Goal: Task Accomplishment & Management: Use online tool/utility

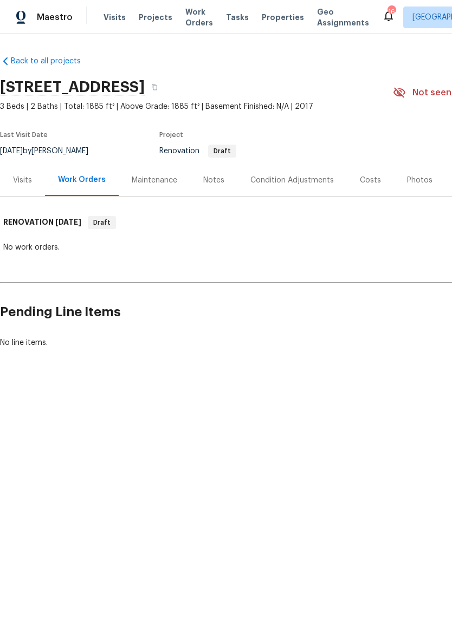
click at [372, 185] on div "Costs" at bounding box center [370, 180] width 21 height 11
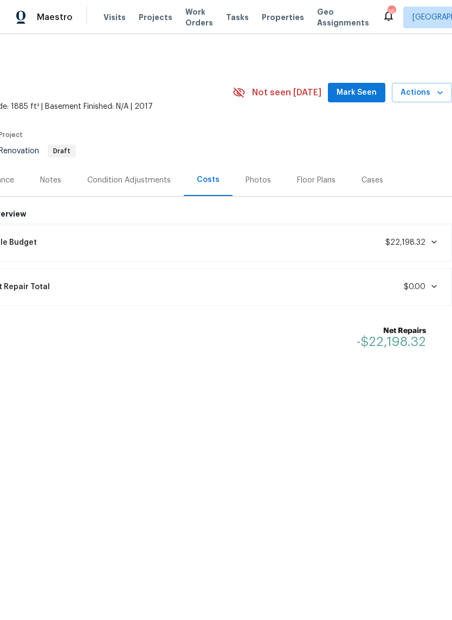
scroll to position [0, 160]
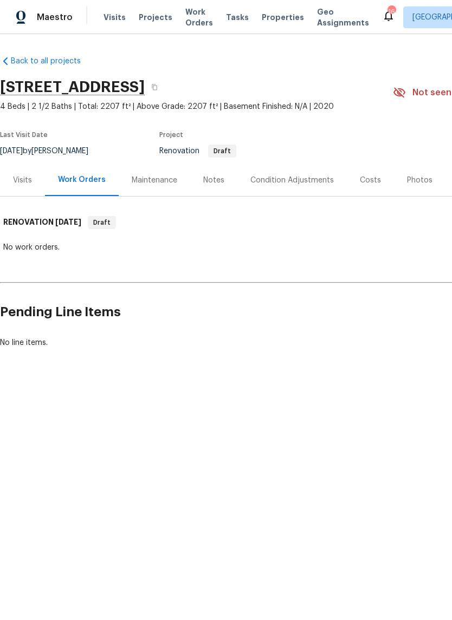
click at [365, 179] on div "Costs" at bounding box center [370, 180] width 21 height 11
click at [359, 172] on div "Costs" at bounding box center [370, 180] width 47 height 32
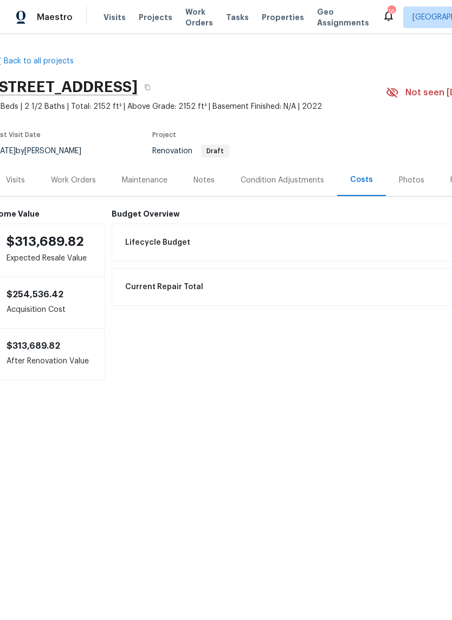
scroll to position [0, 8]
click at [188, 13] on span "Work Orders" at bounding box center [199, 18] width 28 height 22
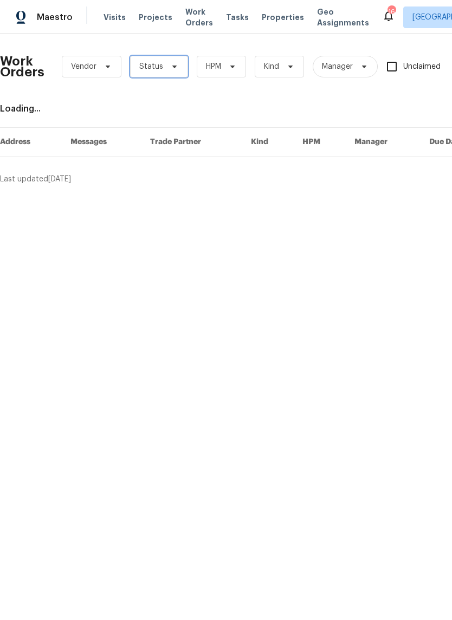
click at [177, 64] on span "Status" at bounding box center [159, 67] width 58 height 22
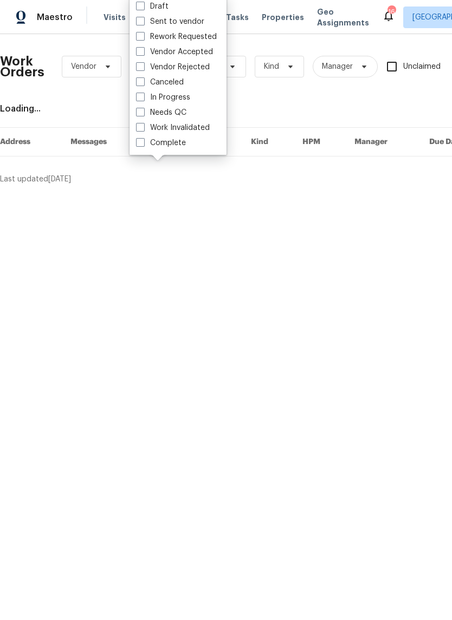
click at [152, 113] on label "Needs QC" at bounding box center [161, 112] width 50 height 11
click at [143, 113] on input "Needs QC" at bounding box center [139, 110] width 7 height 7
checkbox input "true"
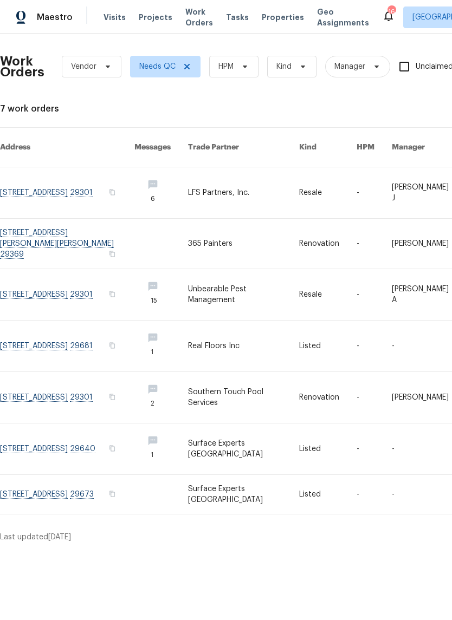
click at [21, 326] on link at bounding box center [67, 346] width 134 height 51
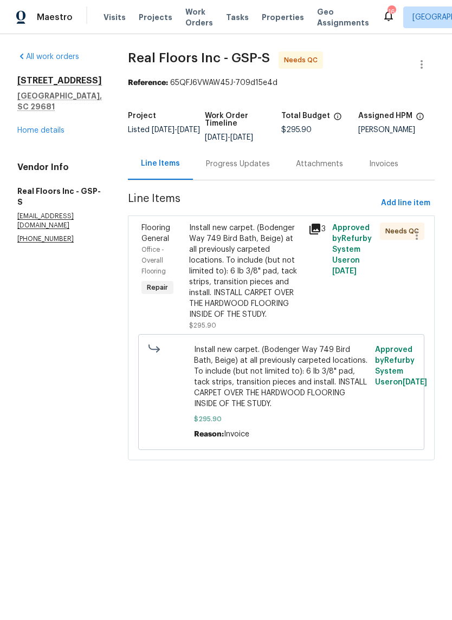
click at [319, 164] on div "Attachments" at bounding box center [319, 164] width 47 height 11
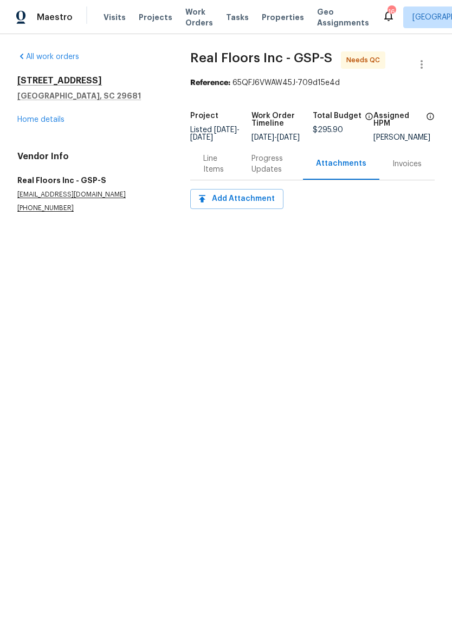
click at [203, 175] on div "Line Items" at bounding box center [214, 164] width 22 height 22
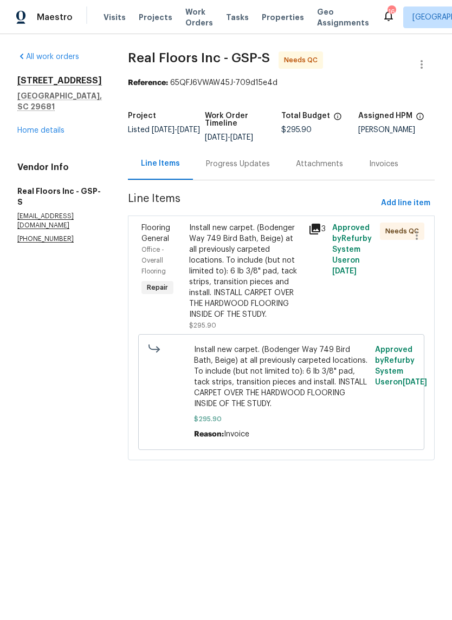
click at [249, 167] on div "Progress Updates" at bounding box center [238, 164] width 64 height 11
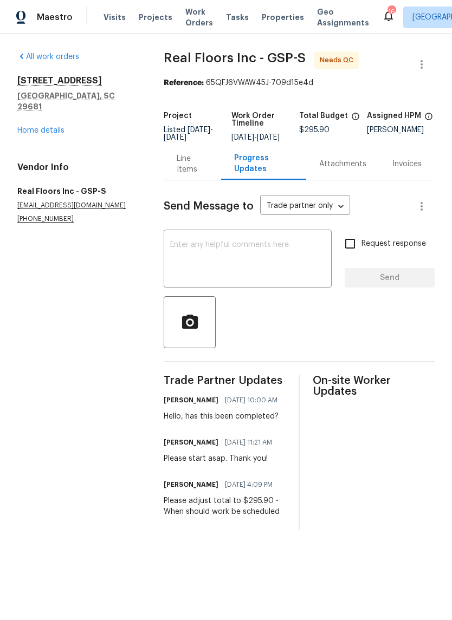
click at [186, 165] on div "Line Items" at bounding box center [192, 164] width 31 height 22
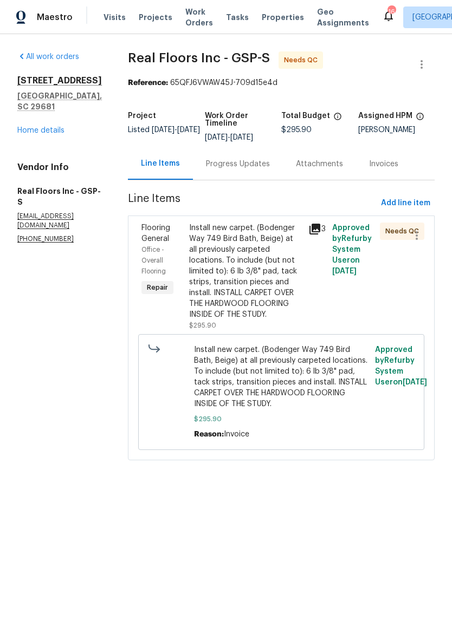
click at [250, 283] on div "Install new carpet. (Bodenger Way 749 Bird Bath, Beige) at all previously carpe…" at bounding box center [245, 272] width 113 height 98
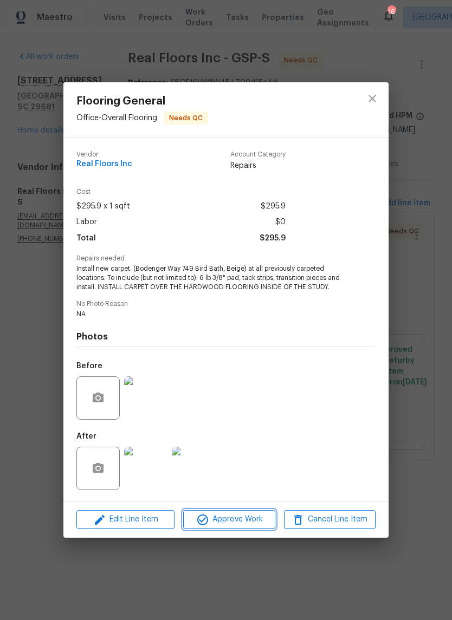
click at [254, 523] on span "Approve Work" at bounding box center [228, 520] width 85 height 14
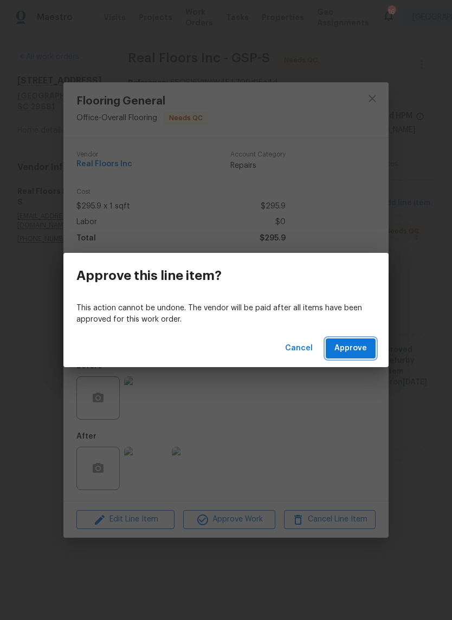
click at [359, 348] on span "Approve" at bounding box center [350, 349] width 33 height 14
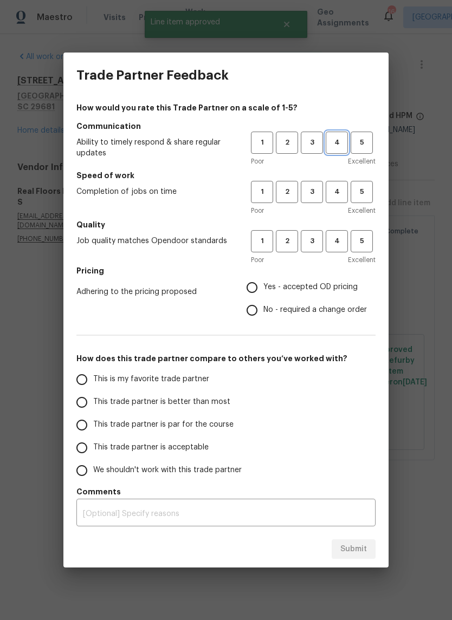
click at [338, 137] on span "4" at bounding box center [337, 143] width 20 height 12
click at [340, 185] on button "4" at bounding box center [337, 192] width 22 height 22
click at [340, 228] on h5 "Quality" at bounding box center [225, 224] width 299 height 11
click at [336, 244] on span "4" at bounding box center [337, 241] width 20 height 12
click at [263, 286] on input "Yes - accepted OD pricing" at bounding box center [252, 287] width 23 height 23
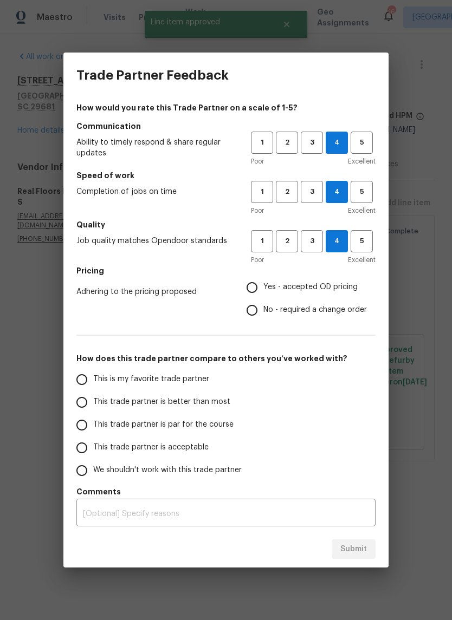
radio input "true"
click at [87, 403] on input "This trade partner is better than most" at bounding box center [81, 402] width 23 height 23
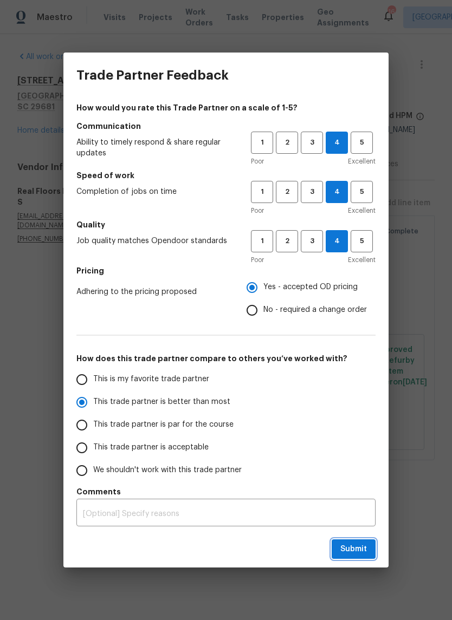
click at [365, 549] on span "Submit" at bounding box center [353, 550] width 27 height 14
radio input "true"
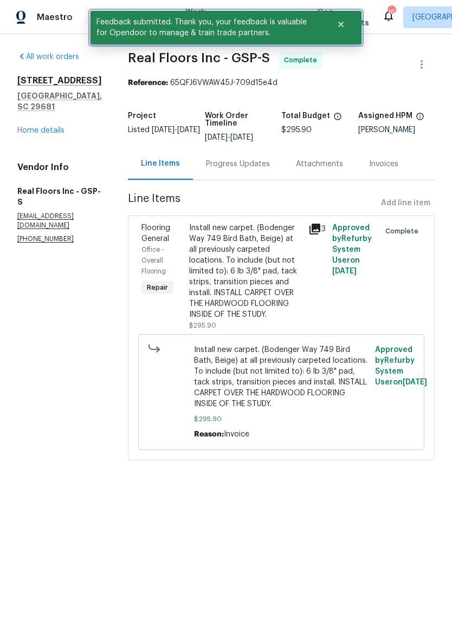
click at [341, 24] on icon "Close" at bounding box center [340, 24] width 5 height 5
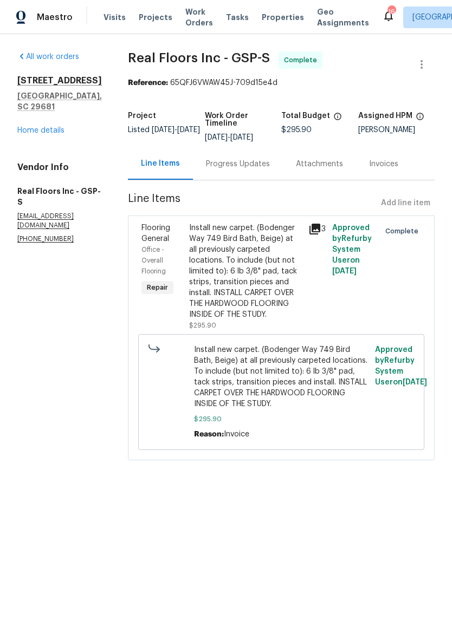
click at [197, 14] on span "Work Orders" at bounding box center [199, 18] width 28 height 22
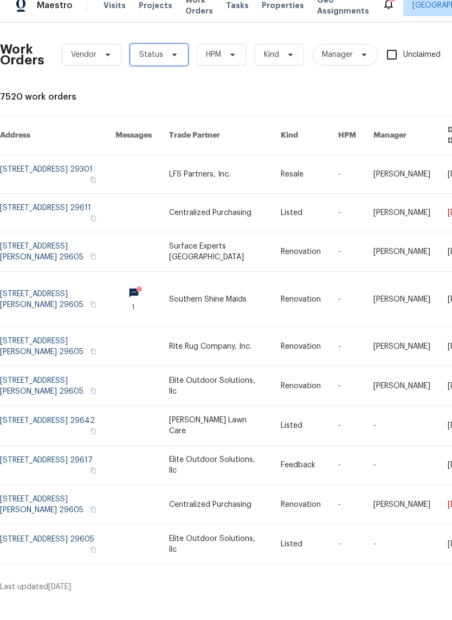
click at [170, 62] on icon at bounding box center [174, 66] width 9 height 9
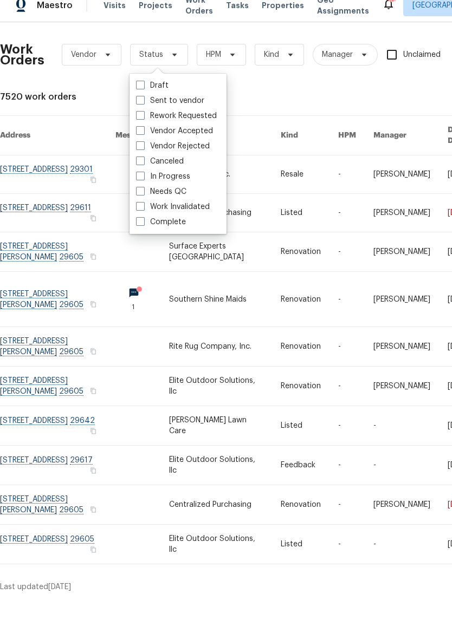
click at [145, 198] on label "Needs QC" at bounding box center [161, 203] width 50 height 11
click at [143, 198] on input "Needs QC" at bounding box center [139, 201] width 7 height 7
checkbox input "true"
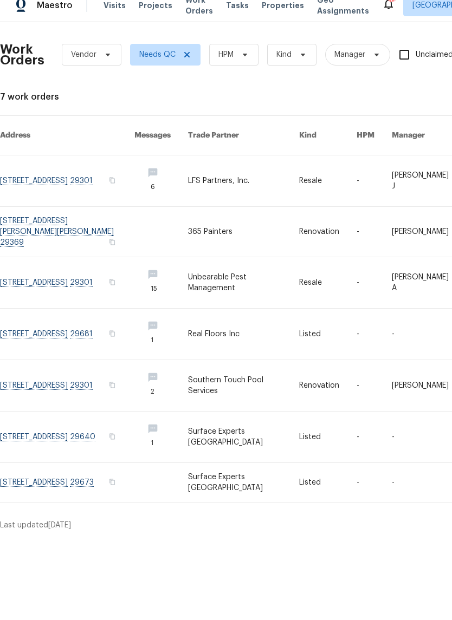
click at [81, 424] on link at bounding box center [67, 449] width 134 height 51
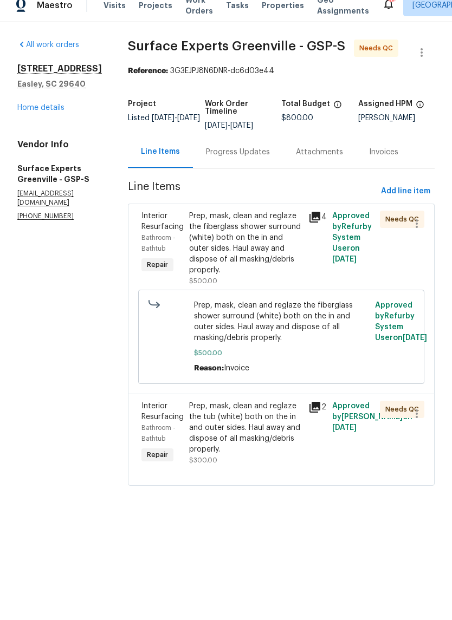
click at [269, 161] on div "Progress Updates" at bounding box center [238, 164] width 64 height 11
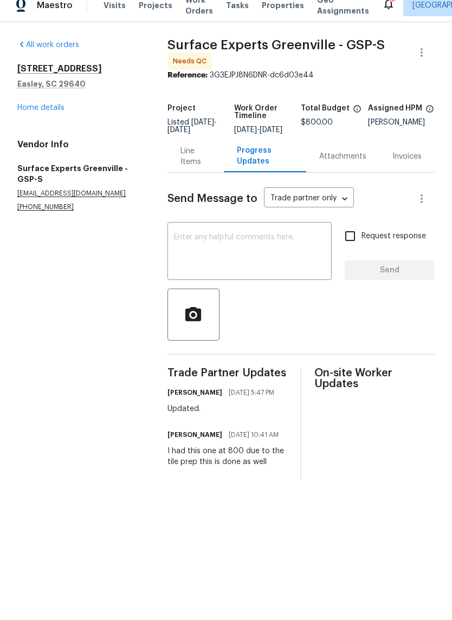
click at [186, 160] on div "Line Items" at bounding box center [195, 169] width 30 height 22
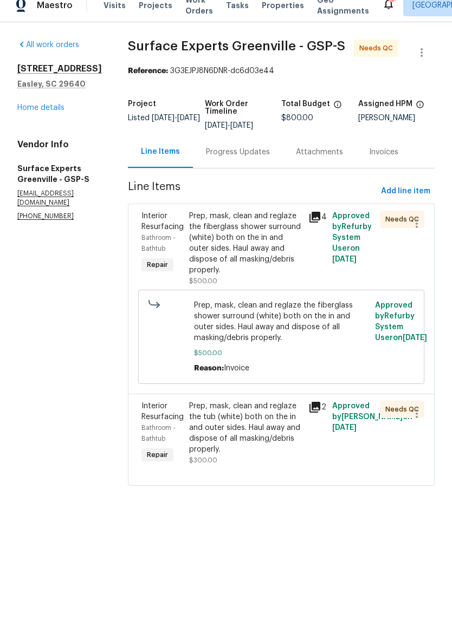
click at [233, 252] on div "Prep, mask, clean and reglaze the fiberglass shower surround (white) both on th…" at bounding box center [245, 255] width 113 height 65
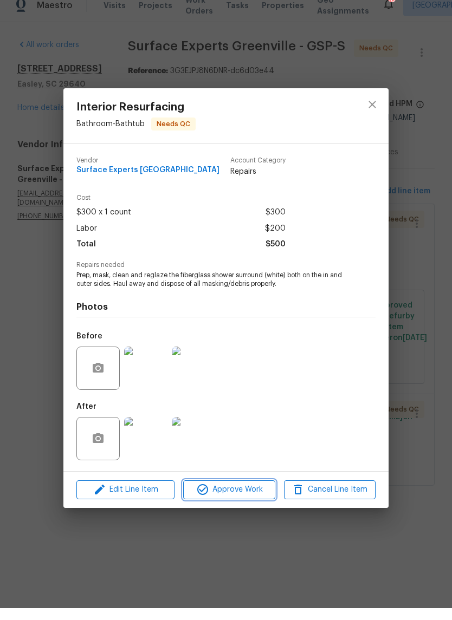
click at [248, 495] on span "Approve Work" at bounding box center [228, 502] width 85 height 14
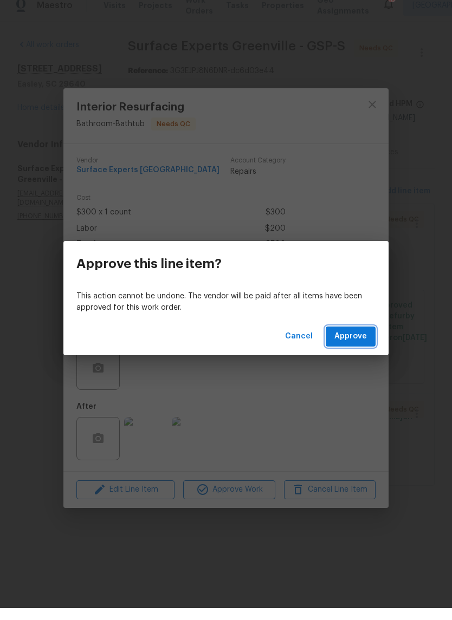
click at [354, 345] on button "Approve" at bounding box center [351, 349] width 50 height 20
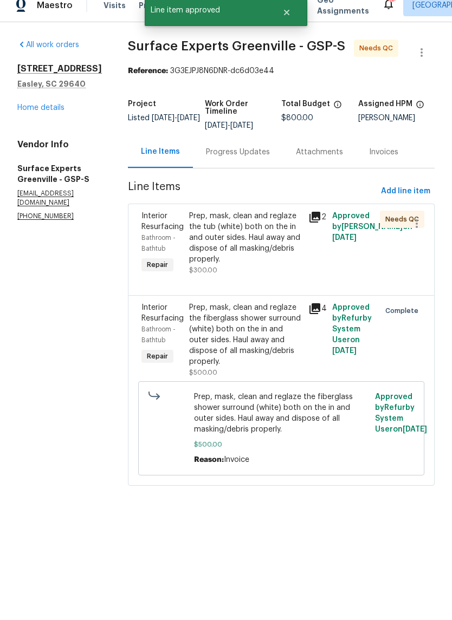
click at [242, 258] on div "Prep, mask, clean and reglaze the tub (white) both on the in and outer sides. H…" at bounding box center [245, 250] width 113 height 54
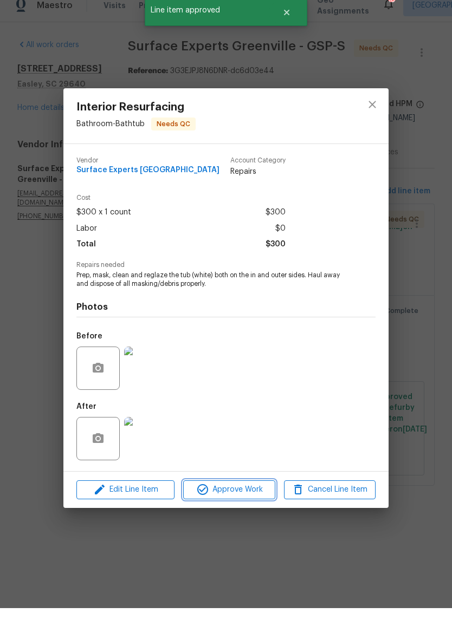
click at [254, 495] on span "Approve Work" at bounding box center [228, 502] width 85 height 14
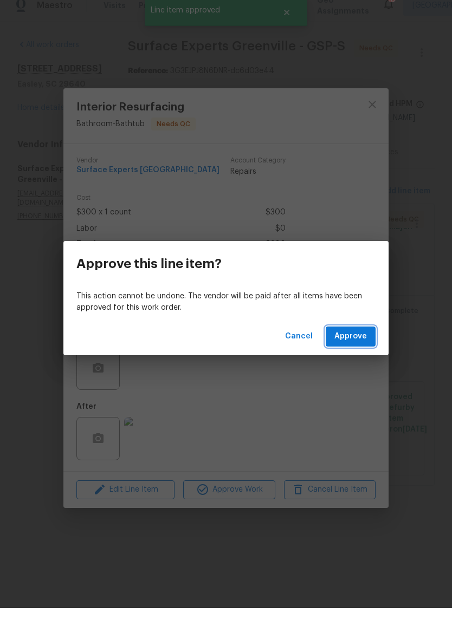
click at [355, 342] on span "Approve" at bounding box center [350, 349] width 33 height 14
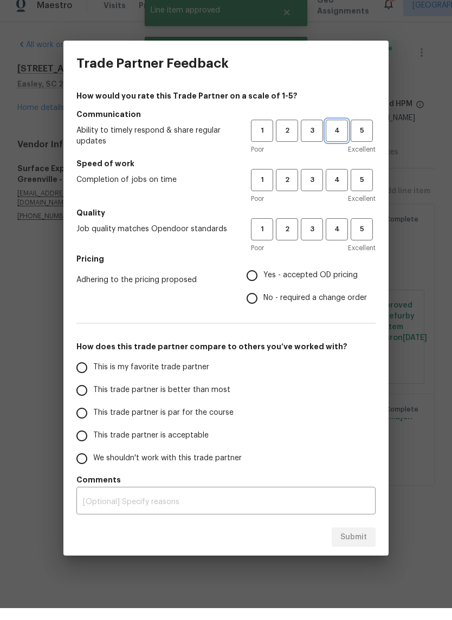
click at [333, 137] on span "4" at bounding box center [337, 143] width 20 height 12
click at [336, 187] on button "4" at bounding box center [337, 192] width 22 height 22
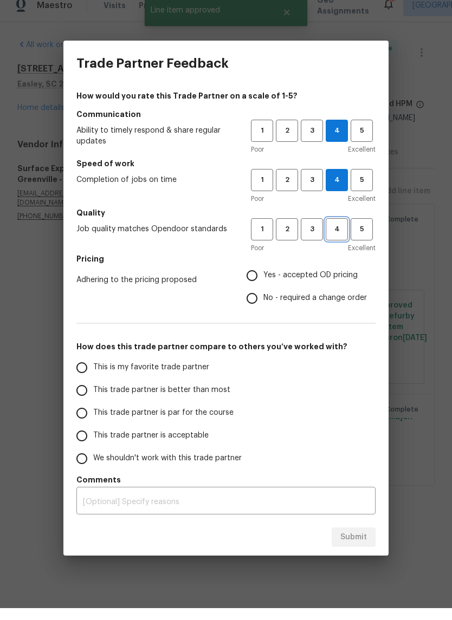
click at [340, 235] on span "4" at bounding box center [337, 241] width 20 height 12
click at [251, 284] on input "Yes - accepted OD pricing" at bounding box center [252, 287] width 23 height 23
radio input "true"
click at [83, 393] on input "This trade partner is better than most" at bounding box center [81, 402] width 23 height 23
click at [364, 543] on span "Submit" at bounding box center [353, 550] width 27 height 14
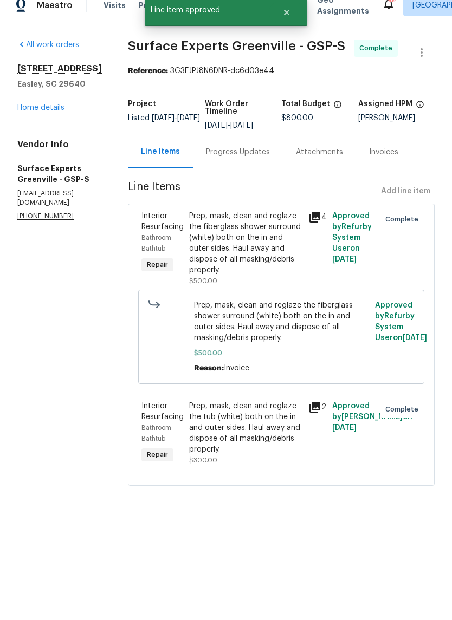
radio input "true"
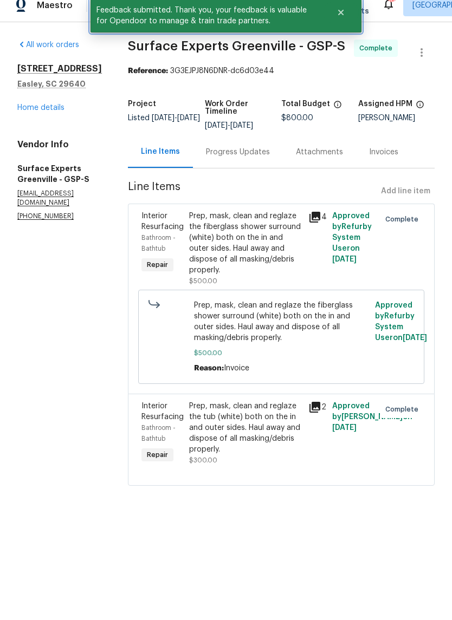
click at [339, 22] on icon "Close" at bounding box center [340, 24] width 5 height 5
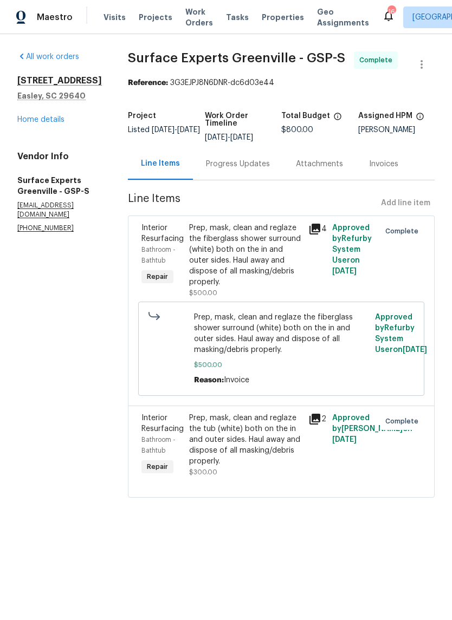
click at [189, 13] on span "Work Orders" at bounding box center [199, 18] width 28 height 22
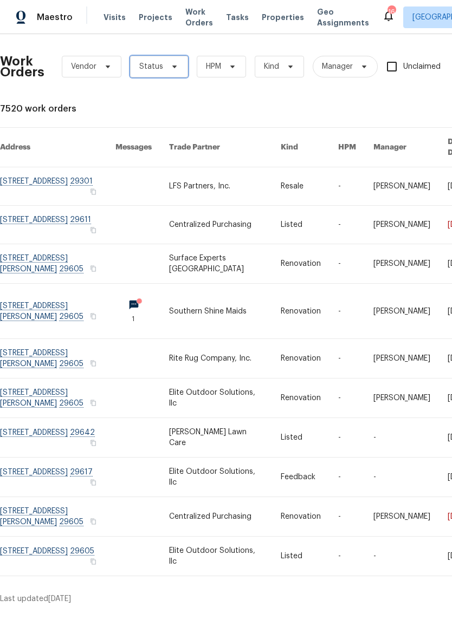
click at [167, 67] on span at bounding box center [173, 66] width 12 height 9
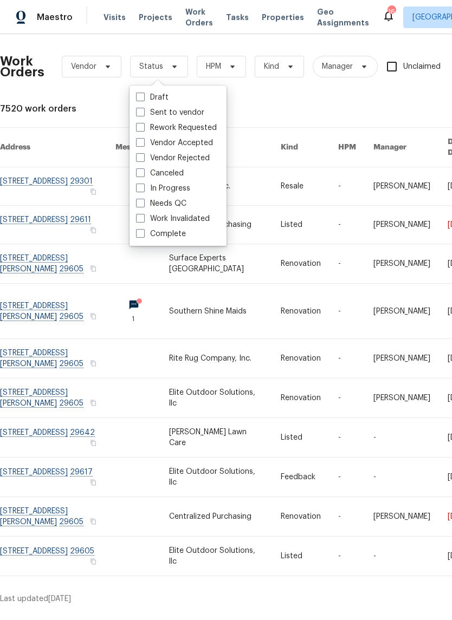
click at [140, 206] on span at bounding box center [140, 203] width 9 height 9
click at [140, 205] on input "Needs QC" at bounding box center [139, 201] width 7 height 7
checkbox input "true"
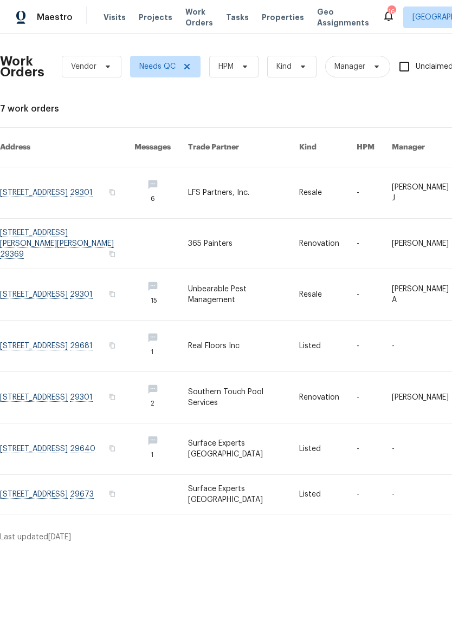
click at [76, 475] on link at bounding box center [67, 494] width 134 height 39
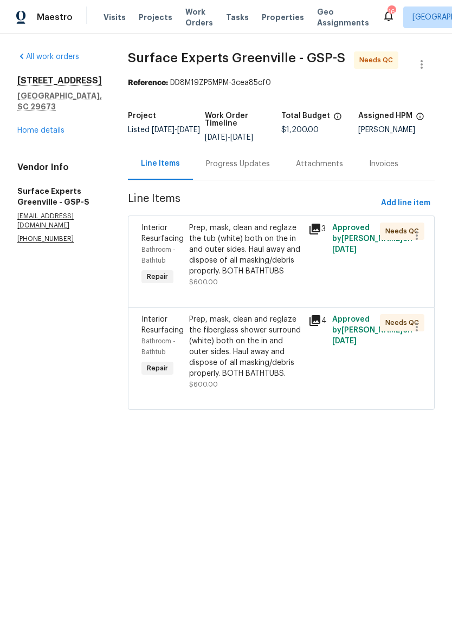
click at [250, 268] on div "Prep, mask, clean and reglaze the tub (white) both on the in and outer sides. H…" at bounding box center [245, 250] width 113 height 54
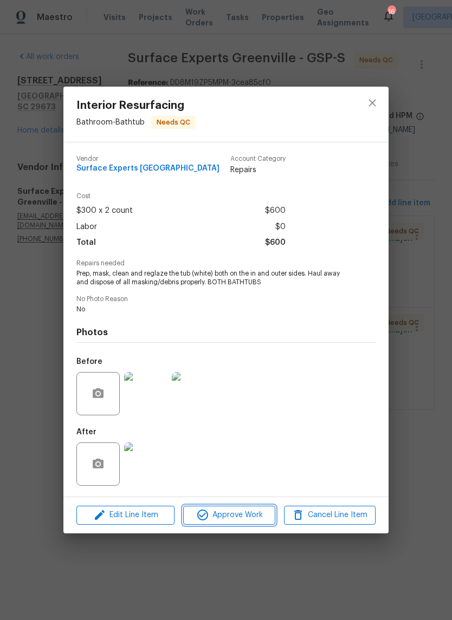
click at [246, 517] on span "Approve Work" at bounding box center [228, 516] width 85 height 14
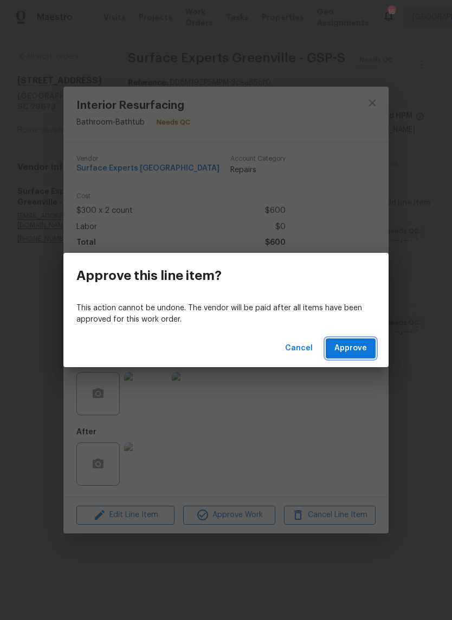
click at [364, 351] on span "Approve" at bounding box center [350, 349] width 33 height 14
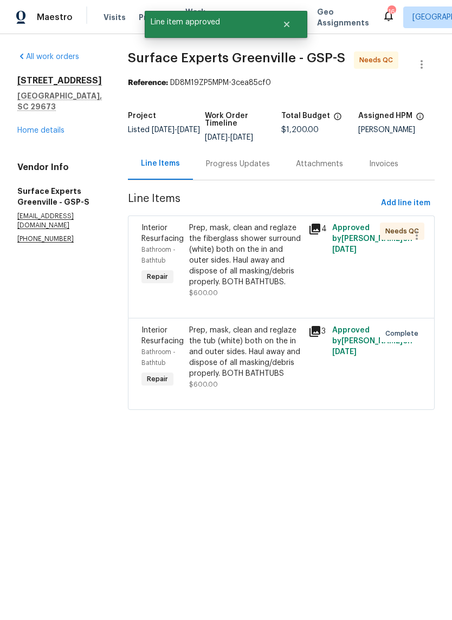
click at [251, 288] on div "Prep, mask, clean and reglaze the fiberglass shower surround (white) both on th…" at bounding box center [245, 255] width 113 height 65
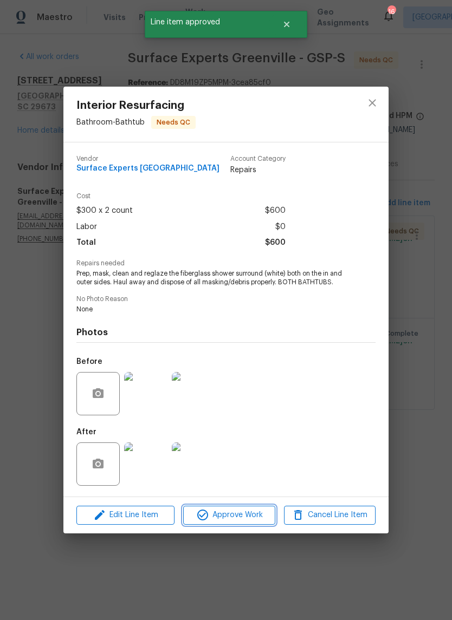
click at [257, 519] on span "Approve Work" at bounding box center [228, 516] width 85 height 14
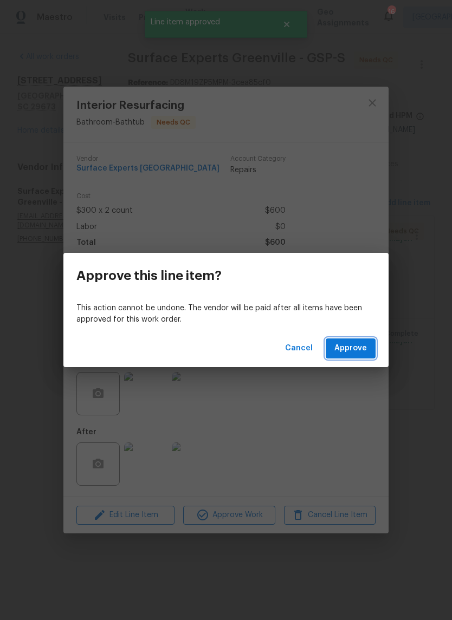
click at [358, 355] on span "Approve" at bounding box center [350, 349] width 33 height 14
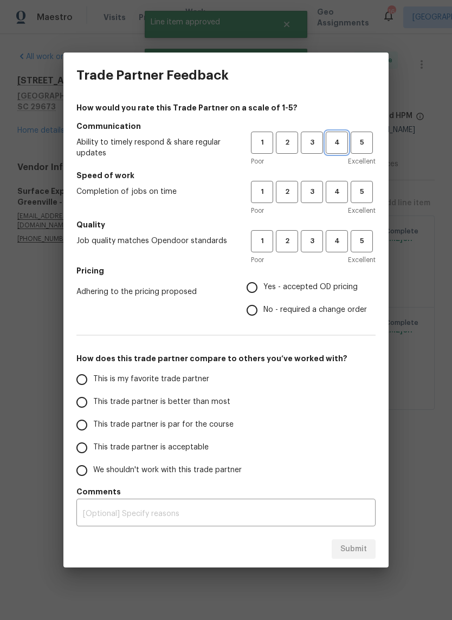
click at [335, 141] on span "4" at bounding box center [337, 143] width 20 height 12
click at [333, 198] on span "4" at bounding box center [337, 192] width 20 height 12
click at [340, 239] on span "4" at bounding box center [337, 241] width 20 height 12
click at [252, 296] on input "Yes - accepted OD pricing" at bounding box center [252, 287] width 23 height 23
radio input "true"
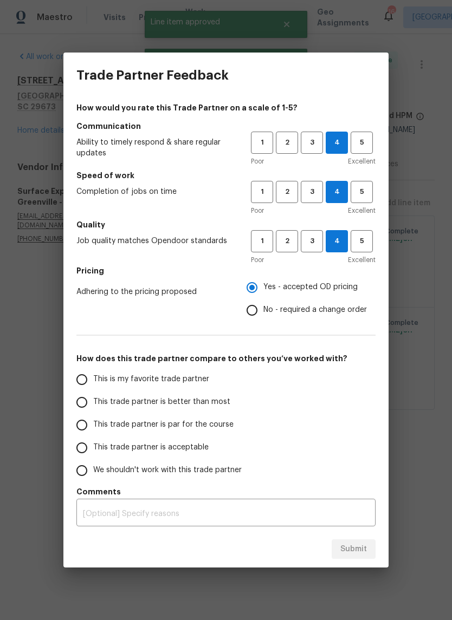
click at [77, 410] on input "This trade partner is better than most" at bounding box center [81, 402] width 23 height 23
click at [358, 549] on span "Submit" at bounding box center [353, 550] width 27 height 14
radio input "true"
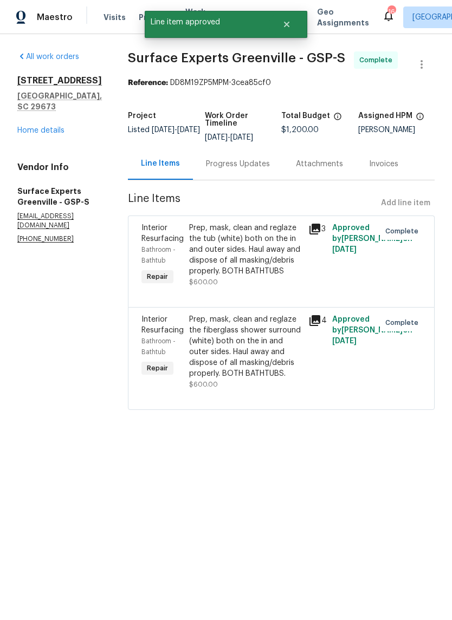
radio input "false"
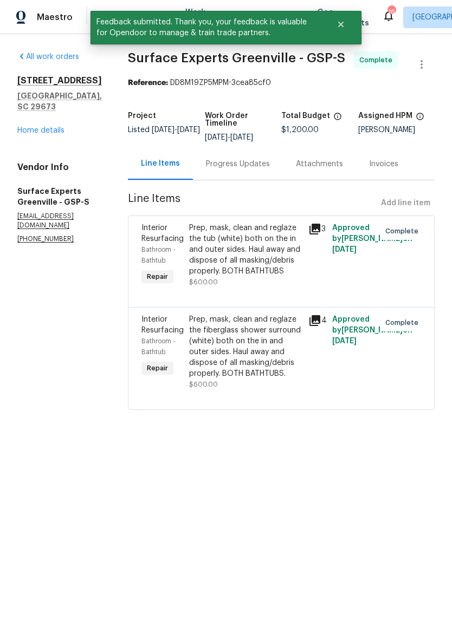
click at [38, 127] on link "Home details" at bounding box center [40, 131] width 47 height 8
